Goal: Transaction & Acquisition: Purchase product/service

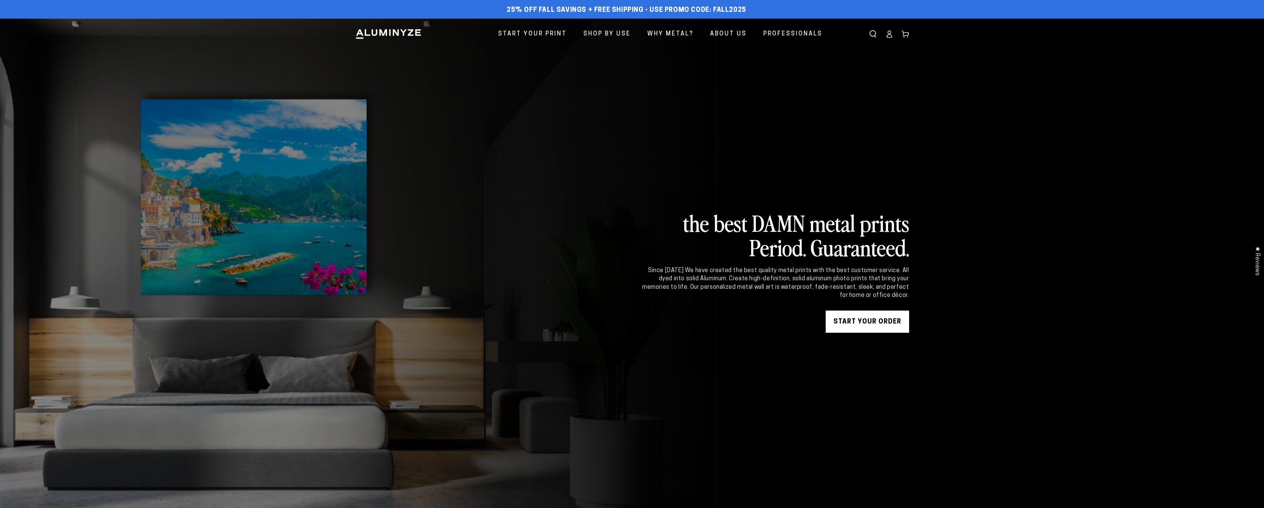
click at [657, 328] on link "START YOUR Order" at bounding box center [867, 321] width 83 height 22
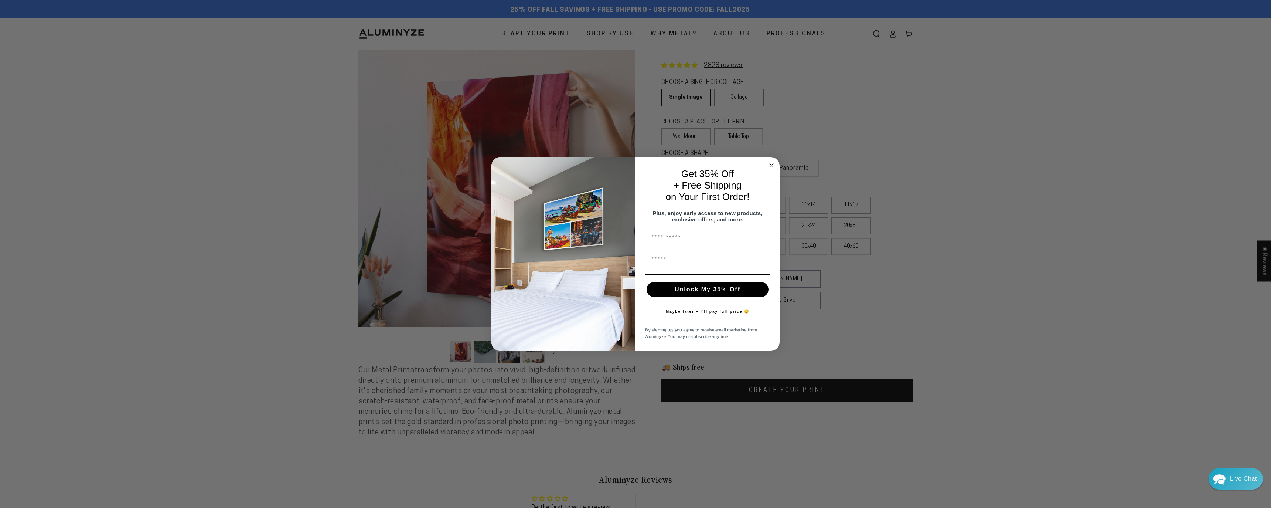
click at [772, 161] on circle "Close dialog" at bounding box center [771, 165] width 8 height 8
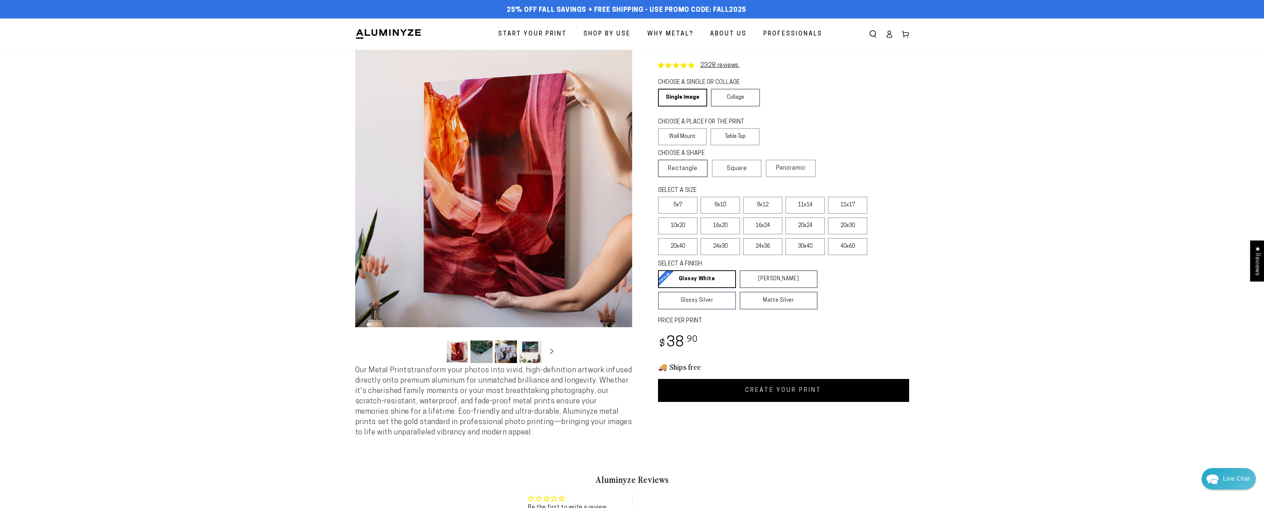
click at [685, 167] on span "Rectangle" at bounding box center [683, 168] width 30 height 9
click at [841, 203] on label "11x17" at bounding box center [848, 205] width 40 height 17
click at [728, 230] on label "16x20" at bounding box center [721, 225] width 40 height 17
click at [749, 395] on link "CREATE YOUR PRINT" at bounding box center [783, 390] width 251 height 23
click at [851, 208] on label "11x17" at bounding box center [848, 205] width 40 height 17
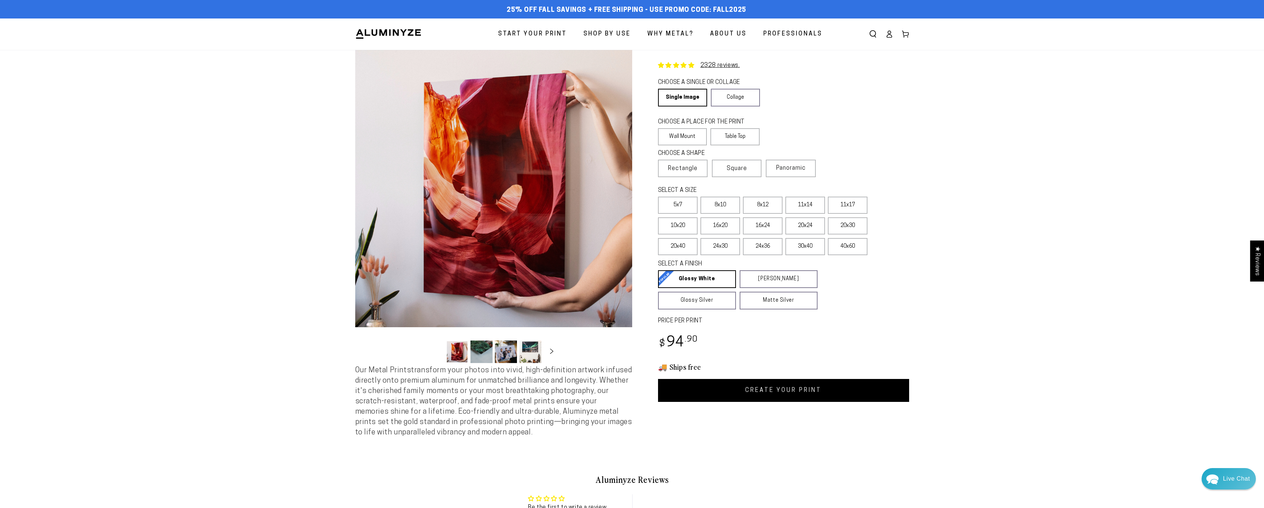
click at [786, 389] on link "CREATE YOUR PRINT" at bounding box center [783, 390] width 251 height 23
click at [719, 389] on link "CREATE YOUR PRINT" at bounding box center [783, 390] width 251 height 23
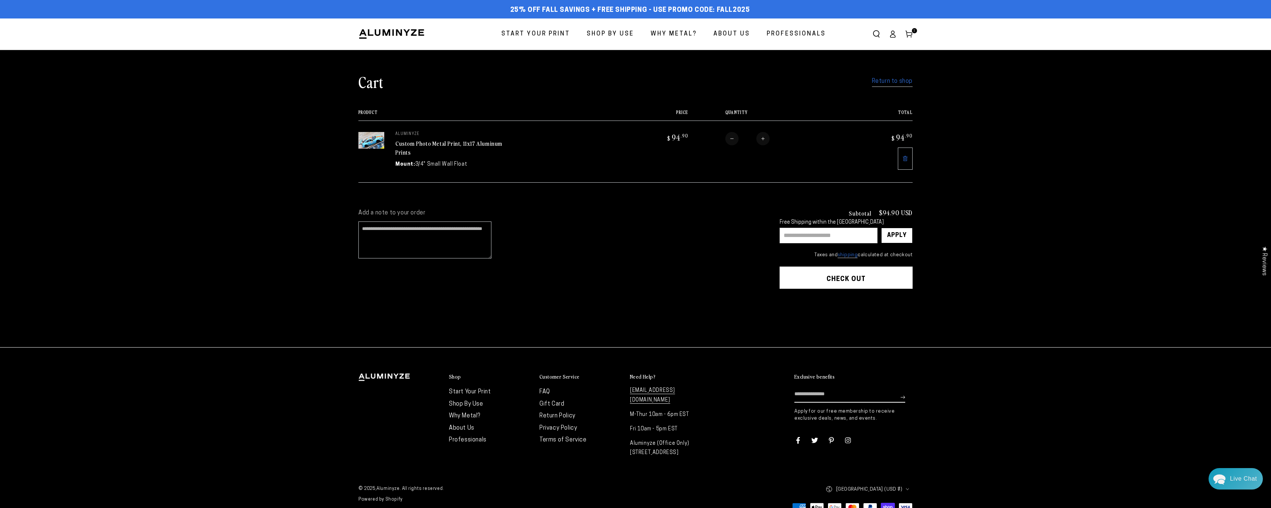
click at [812, 281] on button "Check out" at bounding box center [845, 277] width 133 height 22
